Goal: Information Seeking & Learning: Check status

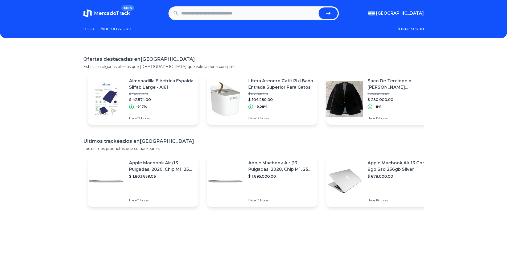
click at [196, 13] on input "text" at bounding box center [248, 13] width 135 height 12
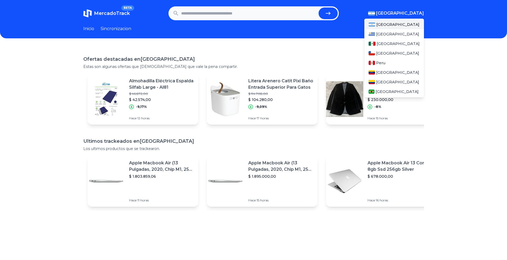
click at [411, 13] on span "[GEOGRAPHIC_DATA]" at bounding box center [400, 13] width 48 height 6
click at [387, 42] on span "[GEOGRAPHIC_DATA]" at bounding box center [397, 43] width 43 height 5
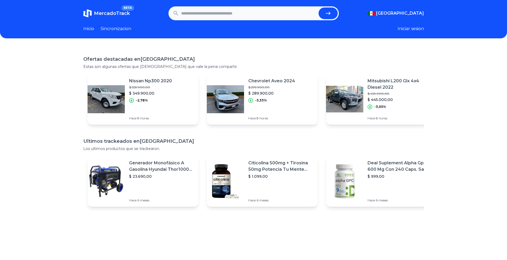
click at [294, 9] on input "text" at bounding box center [248, 13] width 135 height 12
type input "**********"
click at [318, 7] on button "submit" at bounding box center [327, 13] width 19 height 12
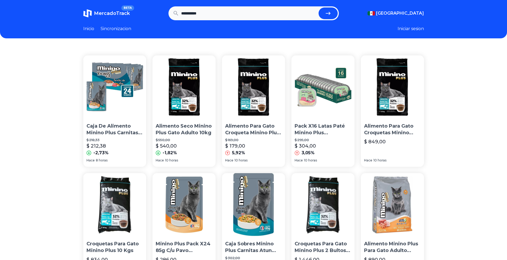
click at [185, 93] on img at bounding box center [183, 86] width 63 height 63
